Goal: Navigation & Orientation: Find specific page/section

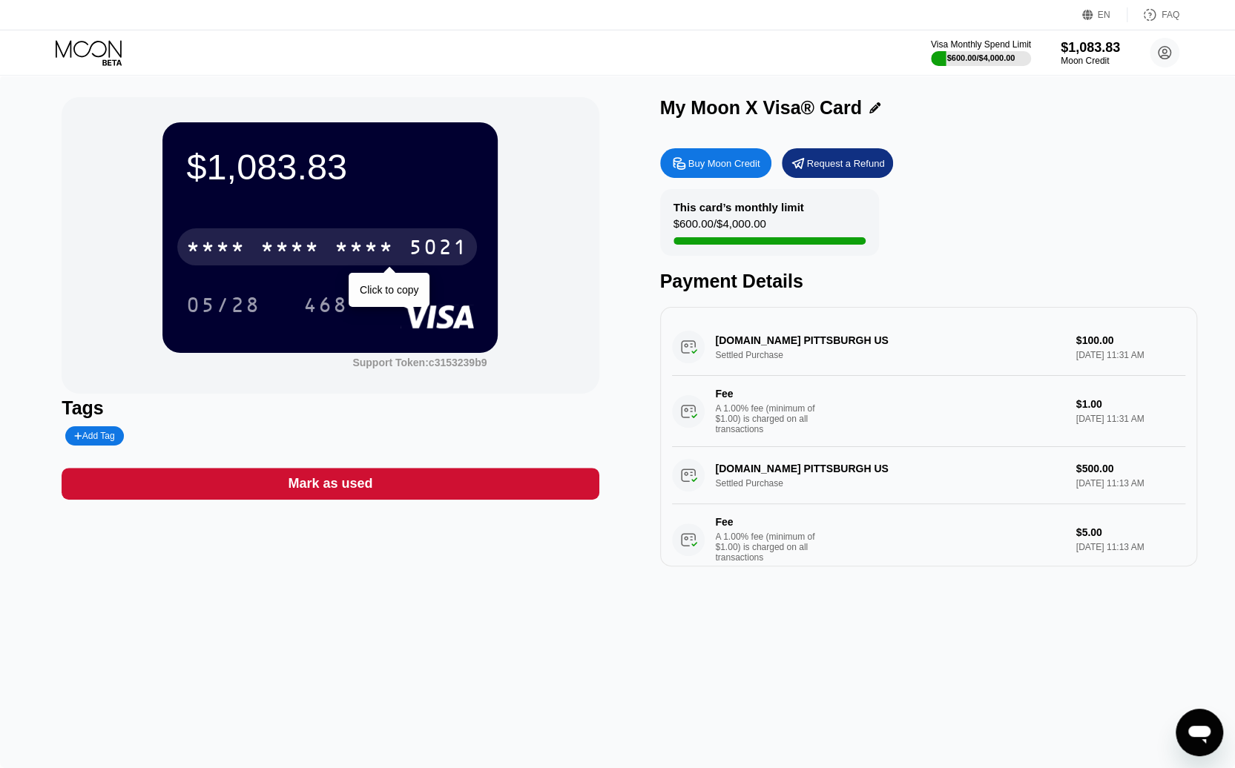
click at [307, 241] on div "* * * *" at bounding box center [289, 249] width 59 height 24
click at [383, 257] on div "2145" at bounding box center [363, 249] width 59 height 24
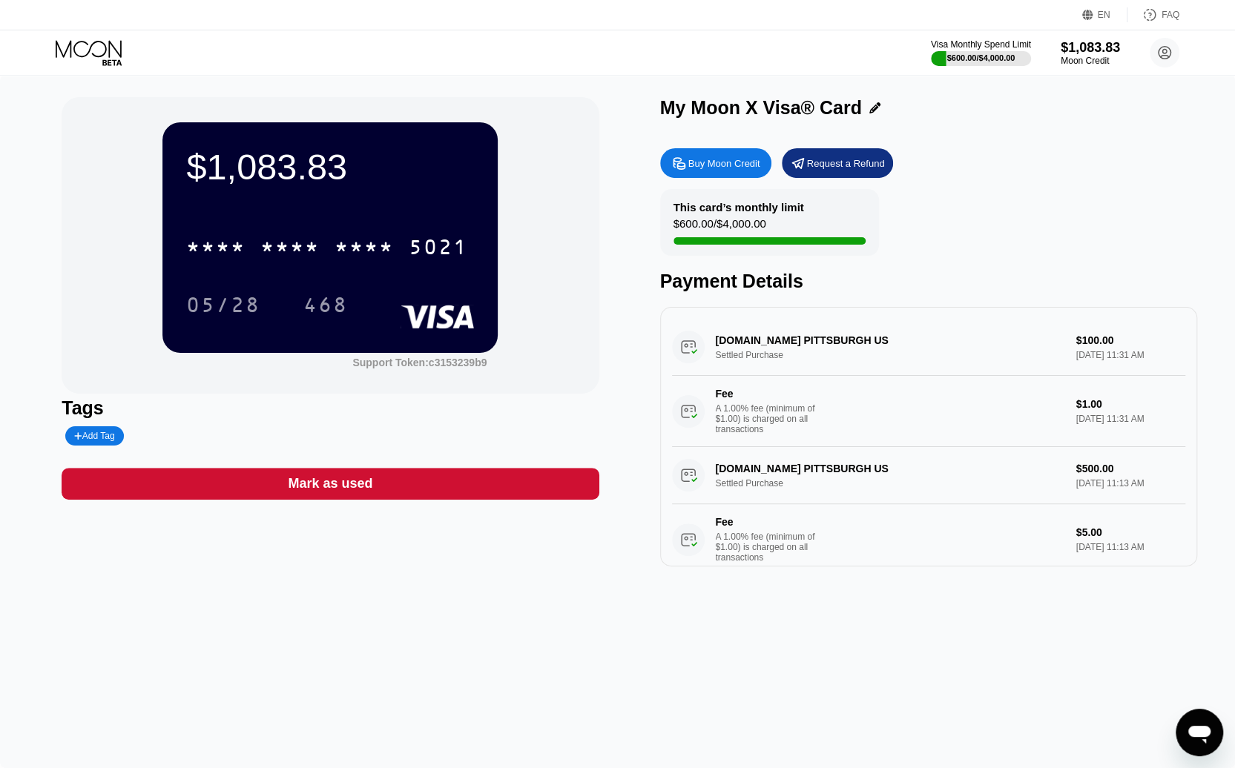
click at [82, 46] on icon at bounding box center [90, 53] width 69 height 26
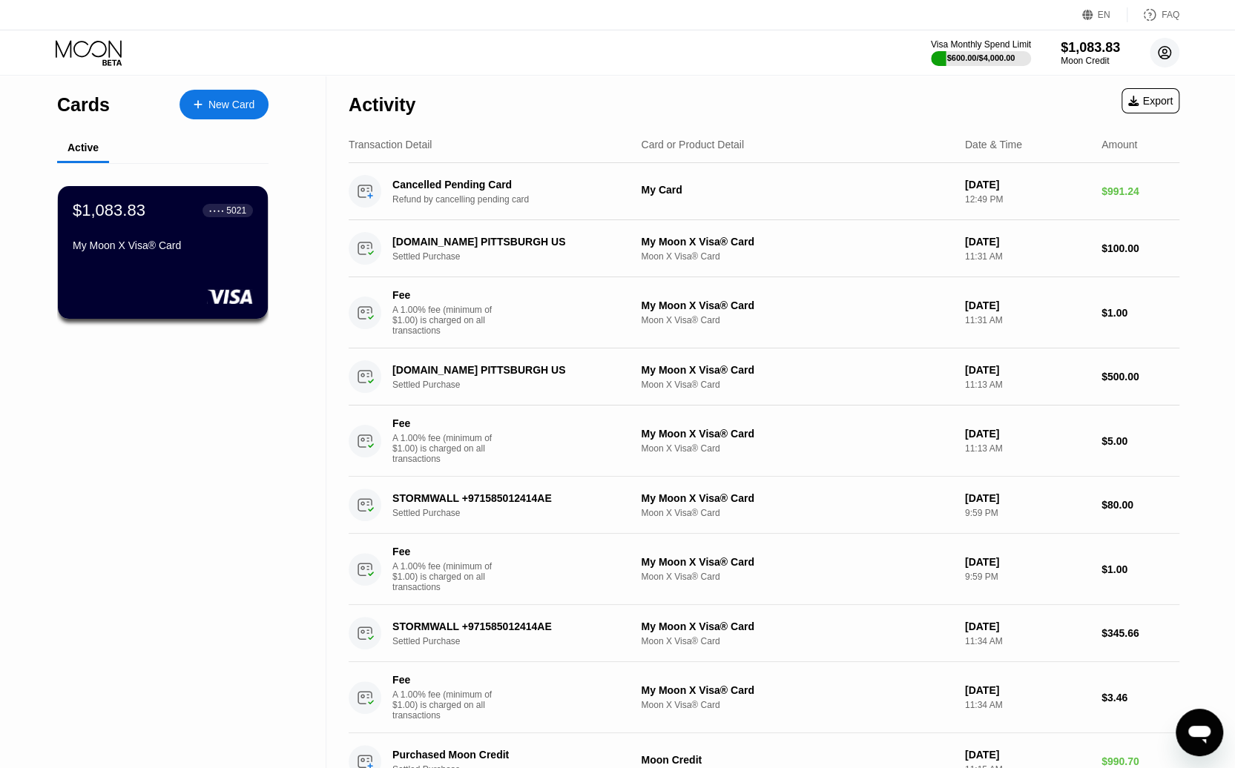
click at [1161, 45] on circle at bounding box center [1164, 53] width 30 height 30
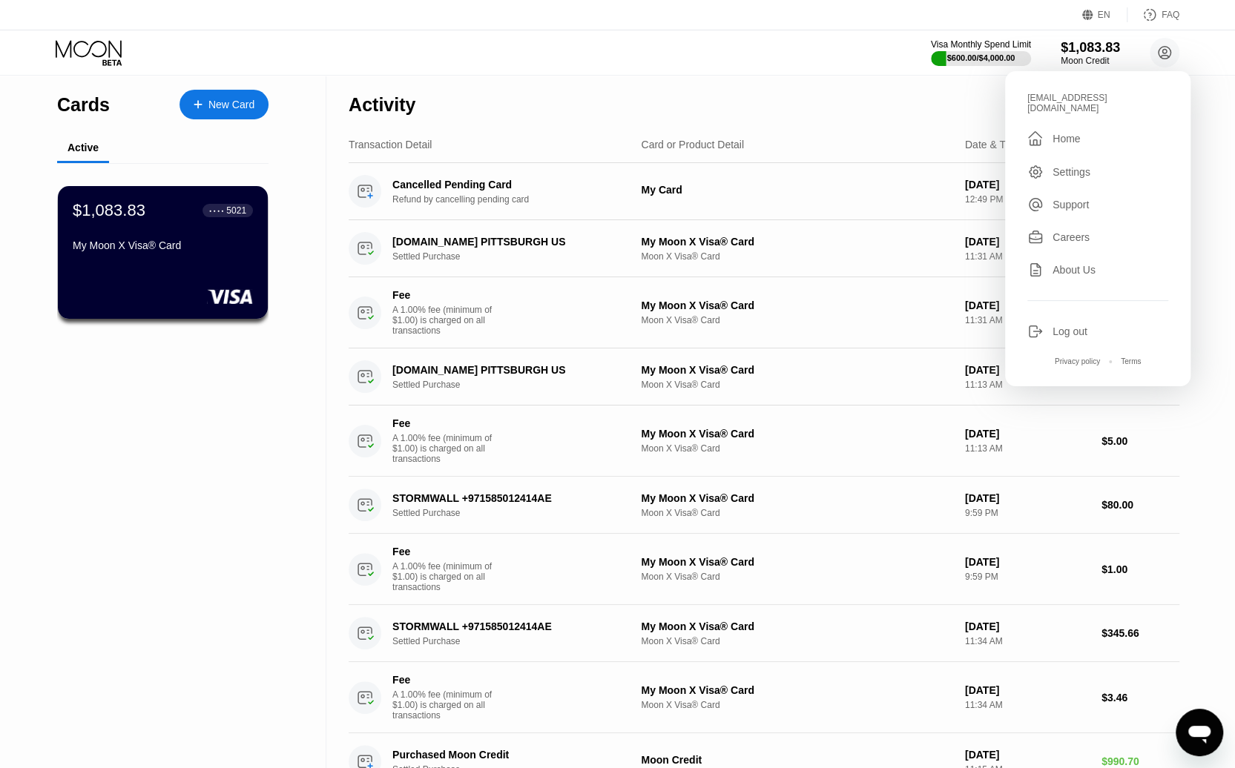
click at [1083, 166] on div "Settings" at bounding box center [1071, 172] width 38 height 12
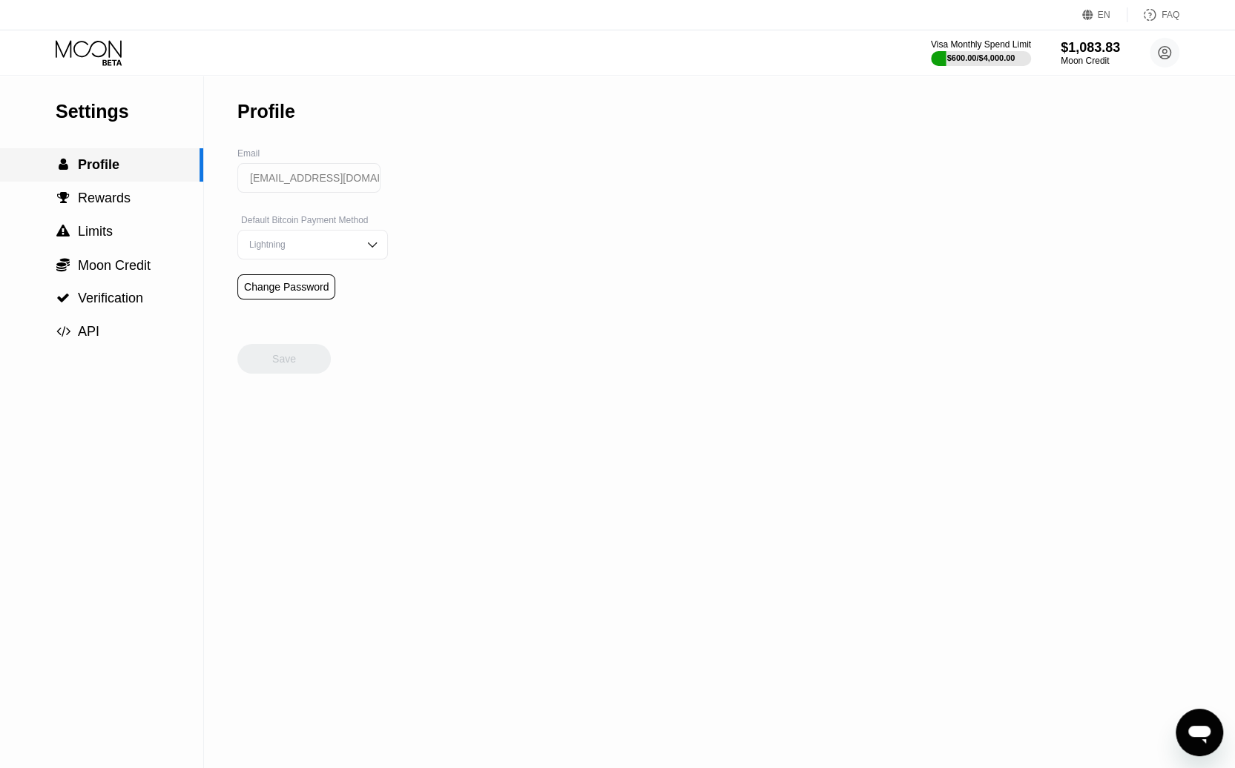
click at [101, 165] on span "Profile" at bounding box center [99, 164] width 42 height 15
click at [87, 199] on span "Rewards" at bounding box center [104, 198] width 53 height 15
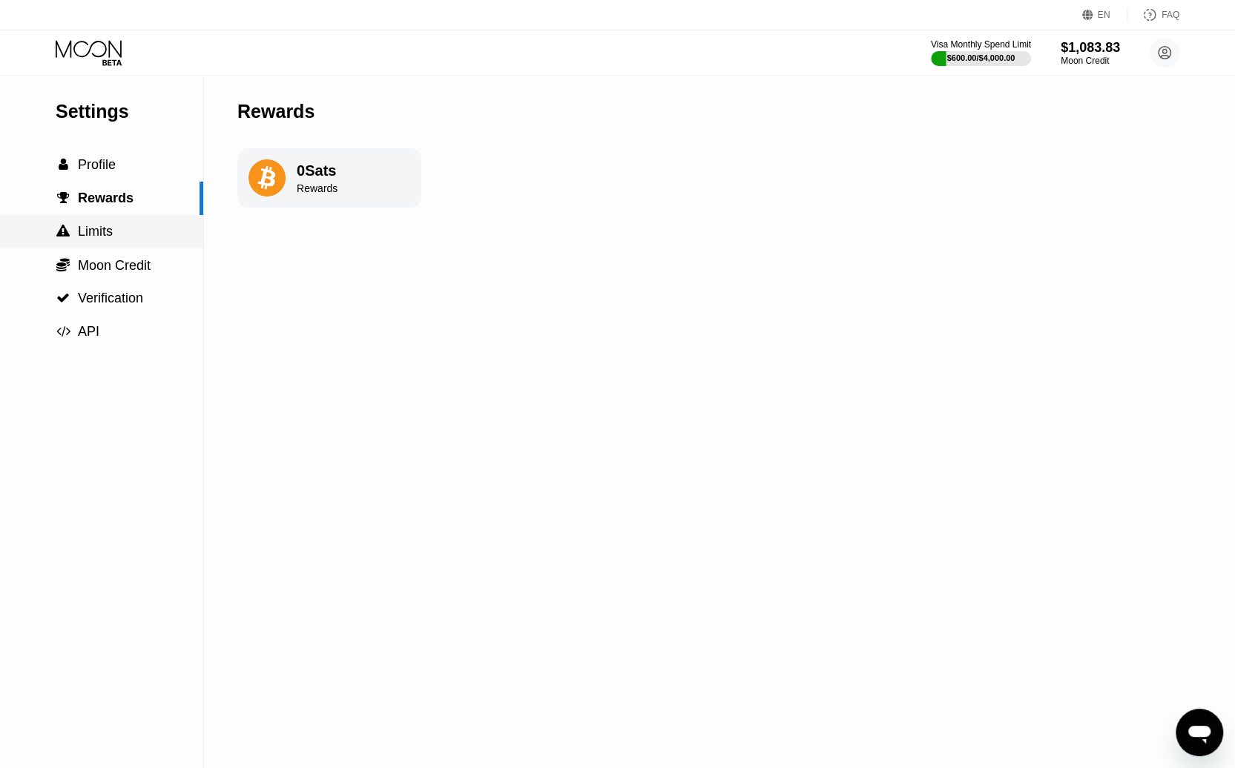
click at [92, 237] on span "Limits" at bounding box center [95, 231] width 35 height 15
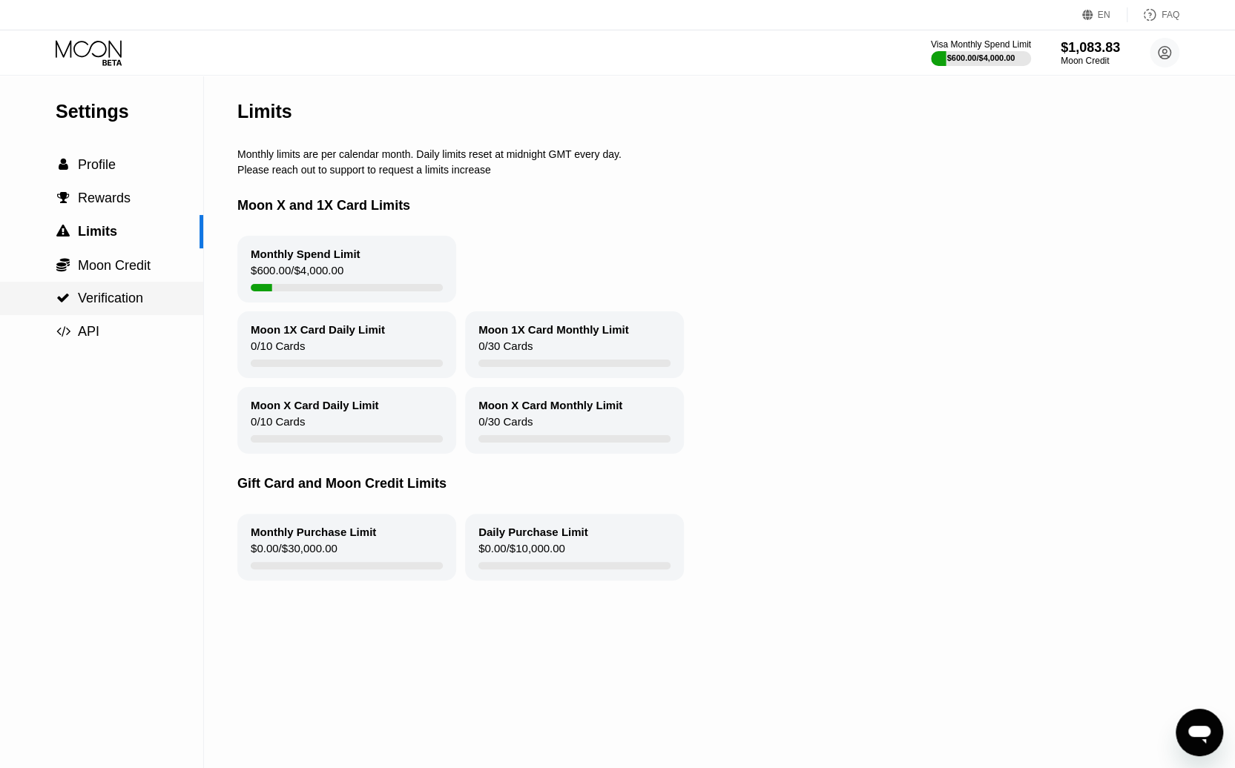
click at [89, 302] on span "Verification" at bounding box center [110, 298] width 65 height 15
